Goal: Task Accomplishment & Management: Manage account settings

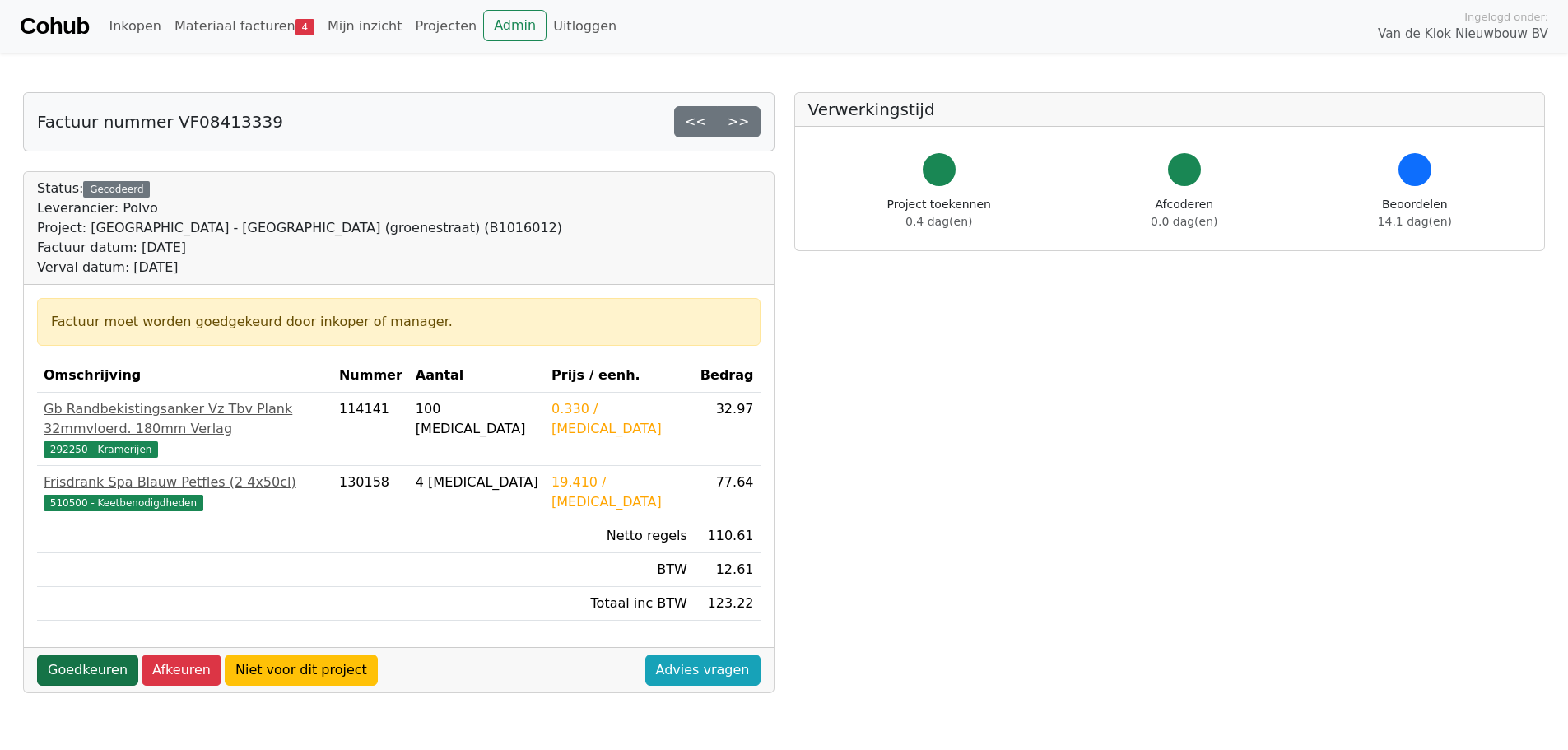
click at [96, 654] on link "Goedkeuren" at bounding box center [88, 669] width 102 height 31
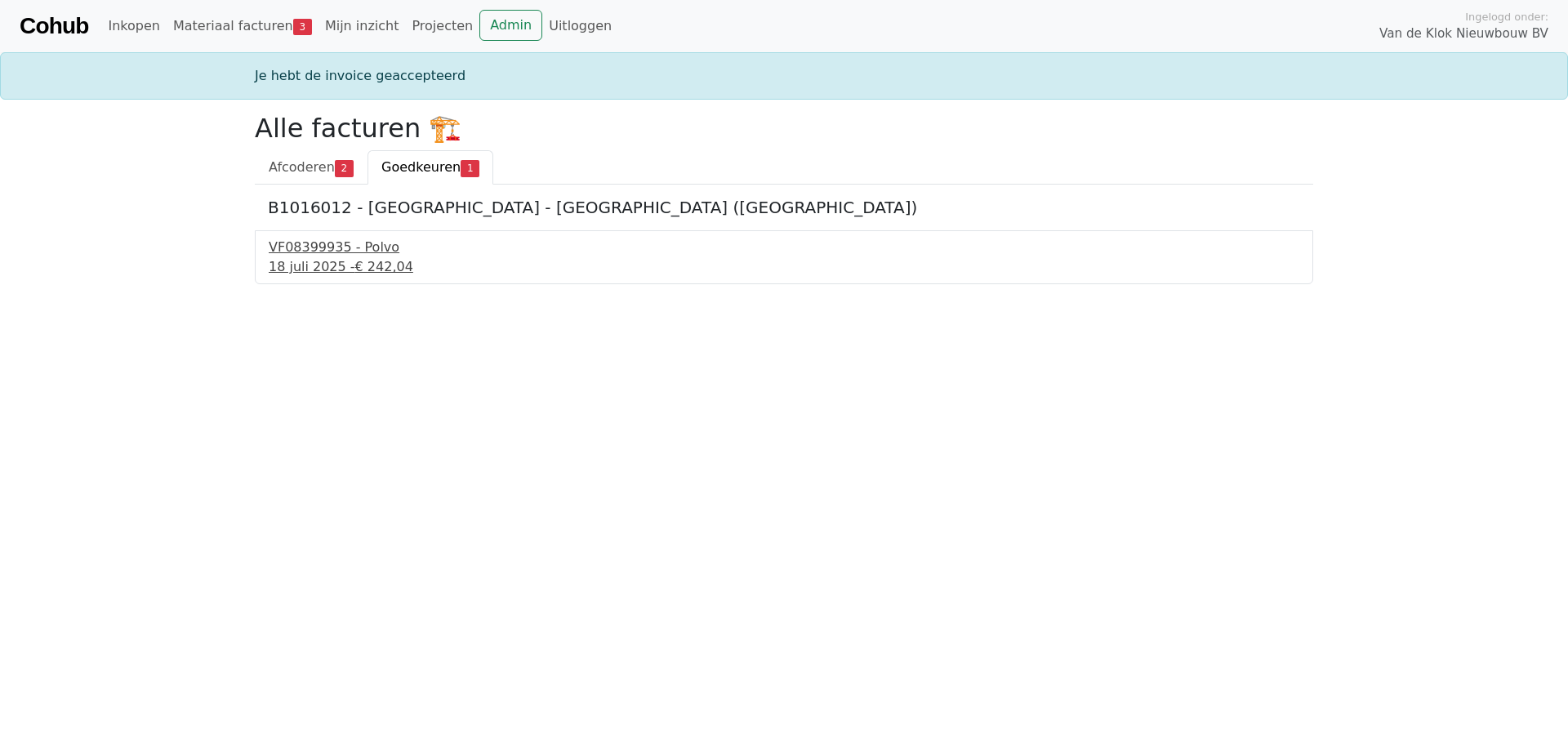
click at [339, 252] on div "VF08399935 - Polvo" at bounding box center [784, 248] width 1031 height 20
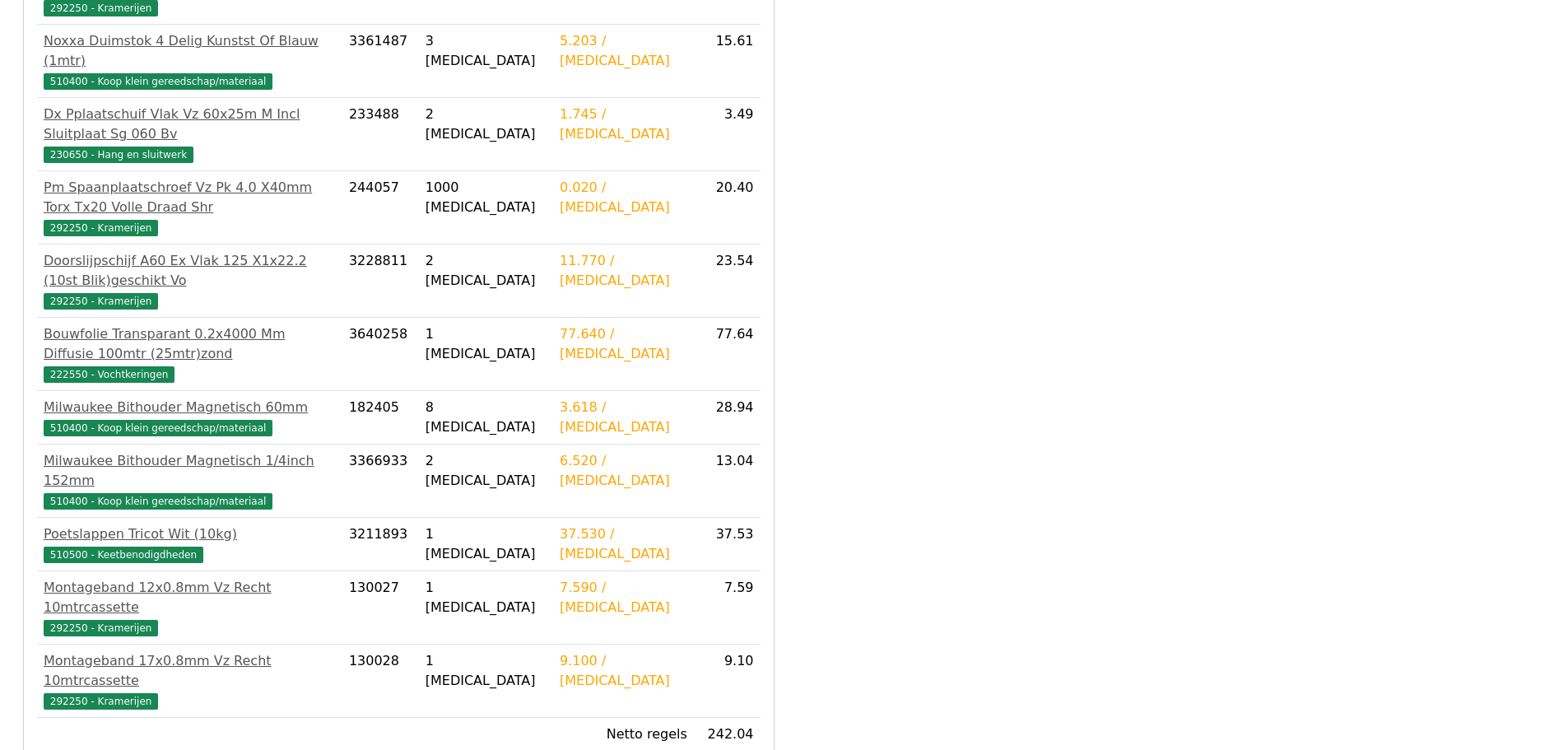
scroll to position [471, 0]
